Goal: Find contact information: Find contact information

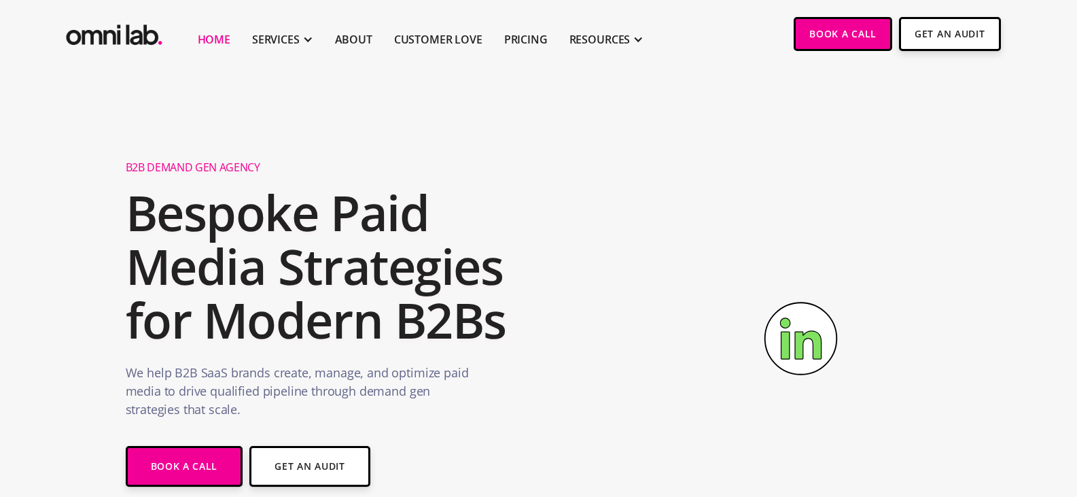
scroll to position [4982, 0]
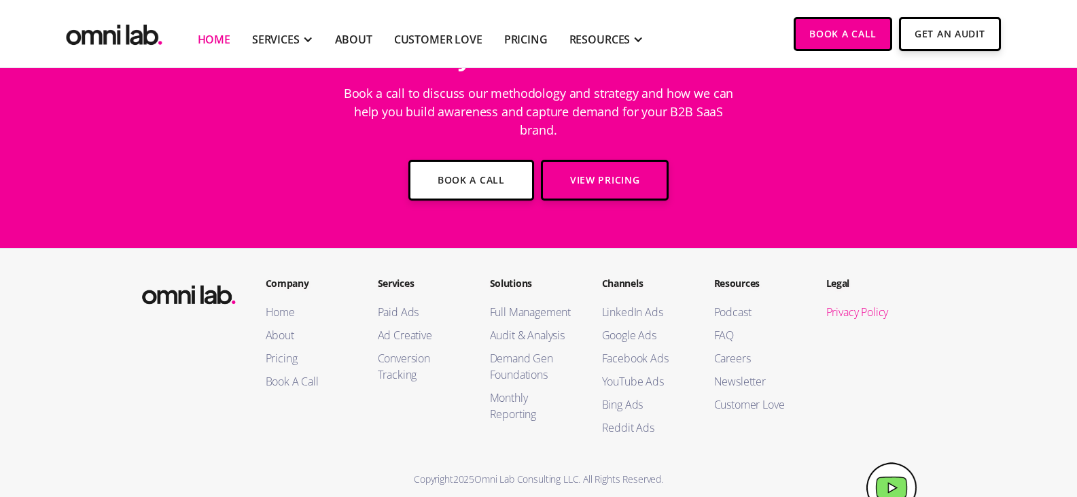
click at [844, 304] on link "Privacy Policy" at bounding box center [868, 312] width 85 height 16
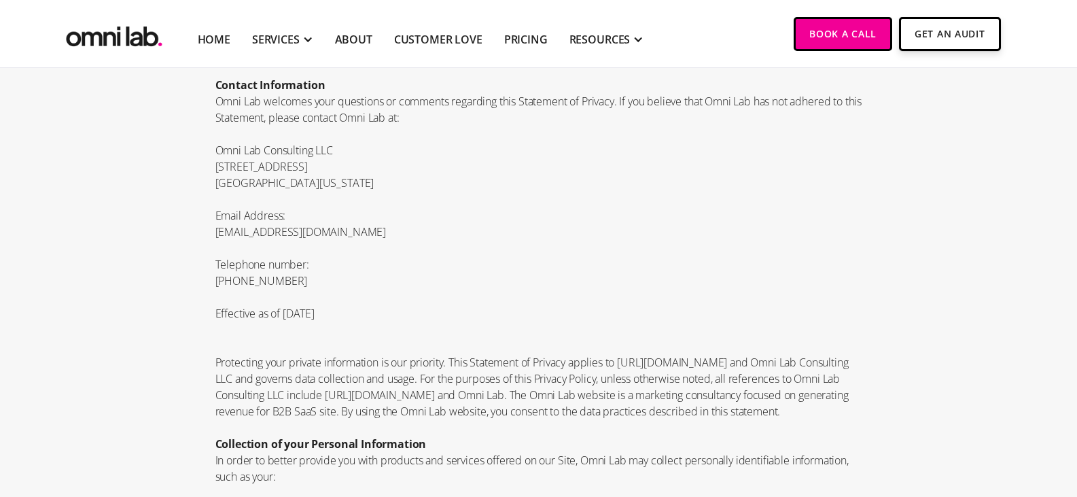
scroll to position [5096, 0]
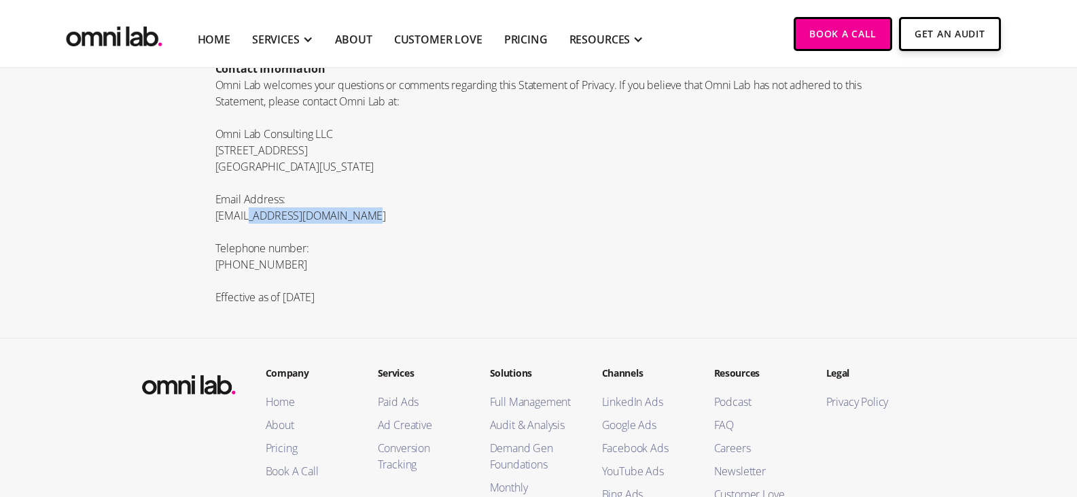
copy p "[DOMAIN_NAME]"
click at [250, 224] on p "[EMAIL_ADDRESS][DOMAIN_NAME]" at bounding box center [538, 215] width 647 height 16
copy p "[PHONE_NUMBER]"
drag, startPoint x: 214, startPoint y: 299, endPoint x: 349, endPoint y: 298, distance: 135.2
